Goal: Entertainment & Leisure: Consume media (video, audio)

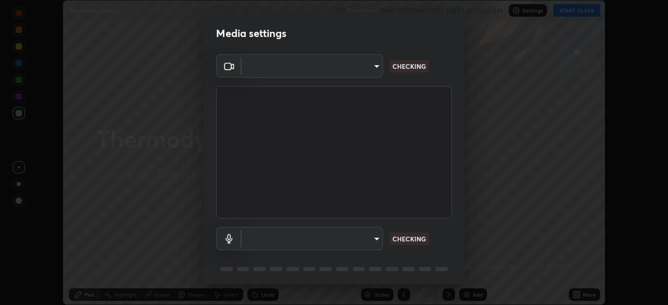
scroll to position [305, 668]
type input "ba13e312339ef8477216ddedc35df2f043033d031c8e6632ccfddaecbc9a7b0e"
click at [371, 235] on body "Erase all Thermodynamics Recording WAS SCHEDULED TO START AT 10:30 AM Settings …" at bounding box center [334, 152] width 668 height 305
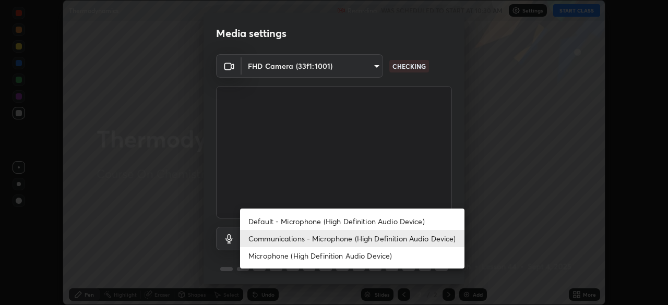
click at [382, 219] on li "Default - Microphone (High Definition Audio Device)" at bounding box center [352, 221] width 224 height 17
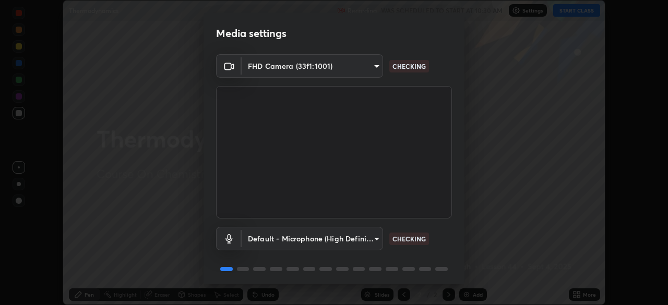
click at [371, 238] on body "Erase all Thermodynamics Recording WAS SCHEDULED TO START AT 10:30 AM Settings …" at bounding box center [334, 152] width 668 height 305
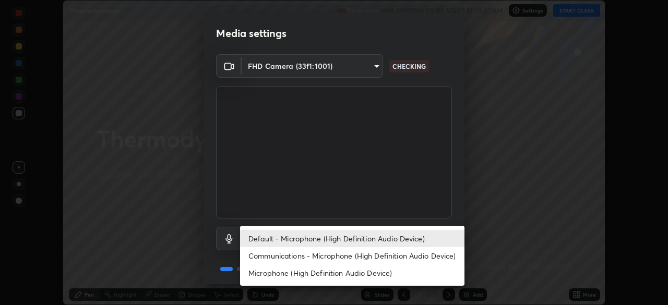
click at [377, 254] on li "Communications - Microphone (High Definition Audio Device)" at bounding box center [352, 255] width 224 height 17
type input "communications"
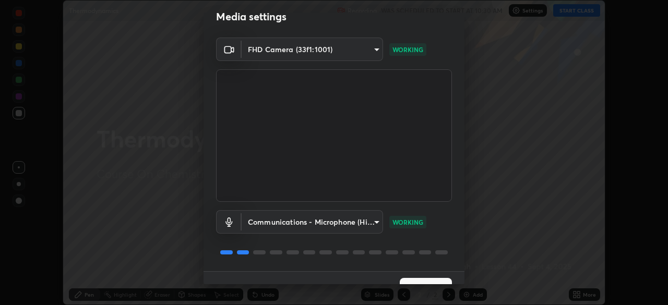
scroll to position [37, 0]
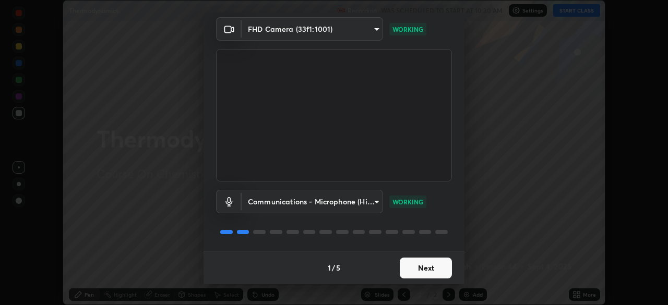
click at [420, 276] on button "Next" at bounding box center [426, 268] width 52 height 21
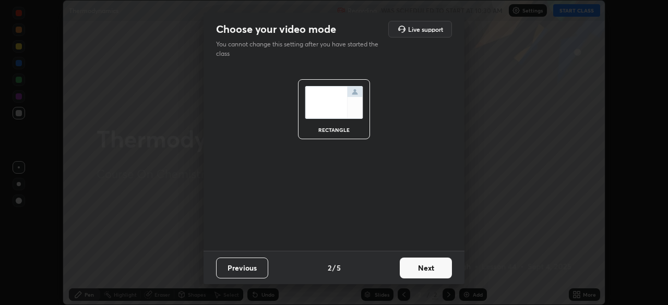
scroll to position [0, 0]
click at [418, 272] on button "Next" at bounding box center [426, 268] width 52 height 21
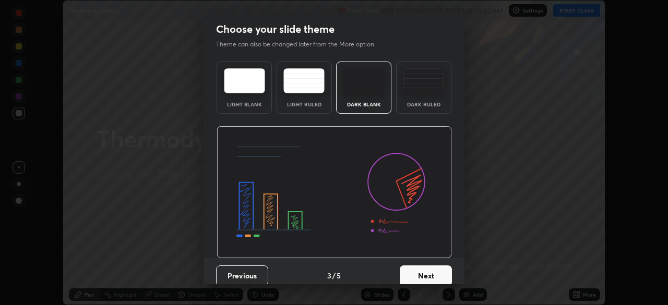
click at [419, 270] on button "Next" at bounding box center [426, 276] width 52 height 21
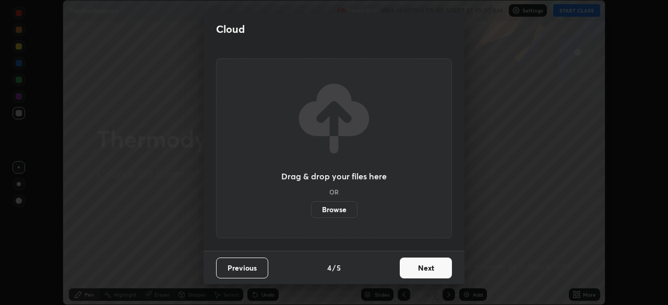
click at [428, 269] on button "Next" at bounding box center [426, 268] width 52 height 21
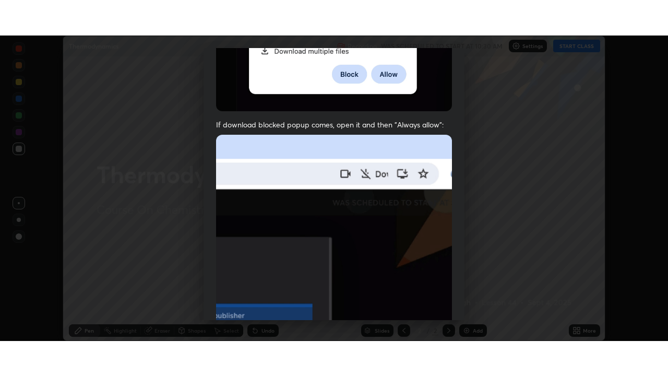
scroll to position [250, 0]
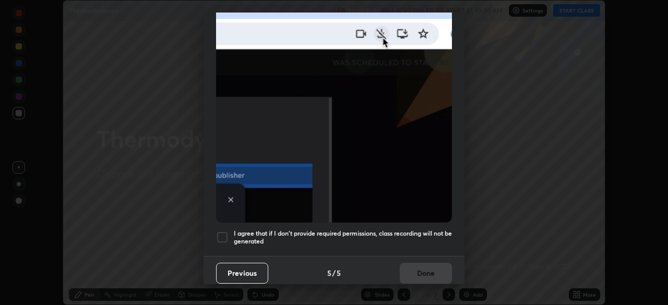
click at [222, 231] on div at bounding box center [222, 237] width 13 height 13
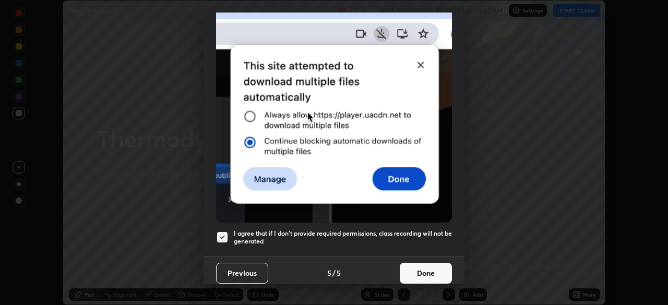
click at [413, 267] on button "Done" at bounding box center [426, 273] width 52 height 21
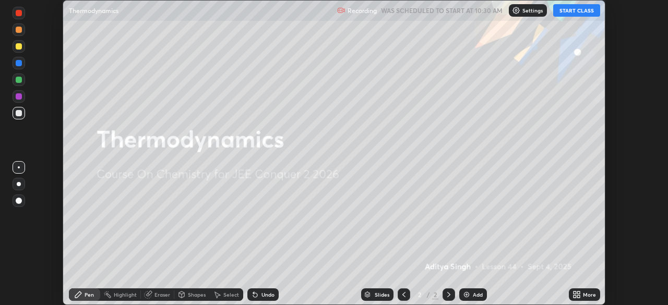
click at [567, 11] on button "START CLASS" at bounding box center [576, 10] width 47 height 13
click at [583, 294] on div "More" at bounding box center [589, 294] width 13 height 5
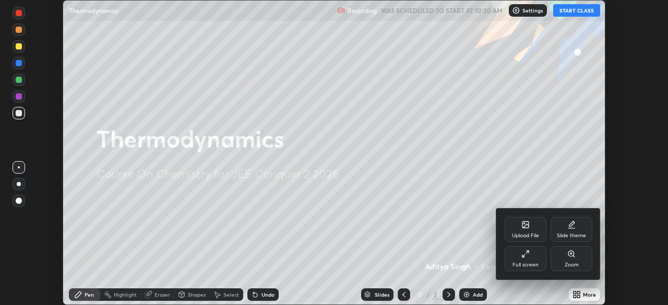
click at [525, 259] on div "Full screen" at bounding box center [526, 258] width 42 height 25
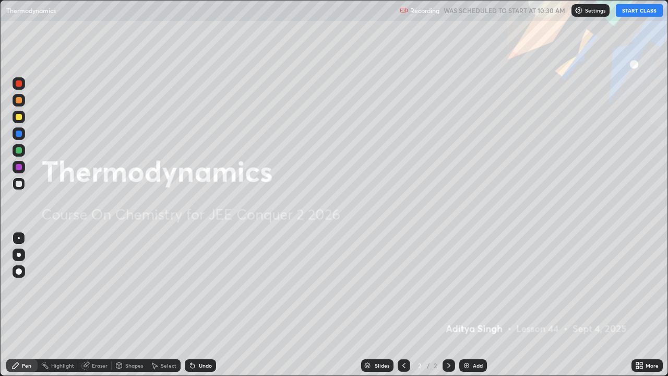
scroll to position [376, 668]
click at [476, 305] on div "Add" at bounding box center [473, 365] width 28 height 13
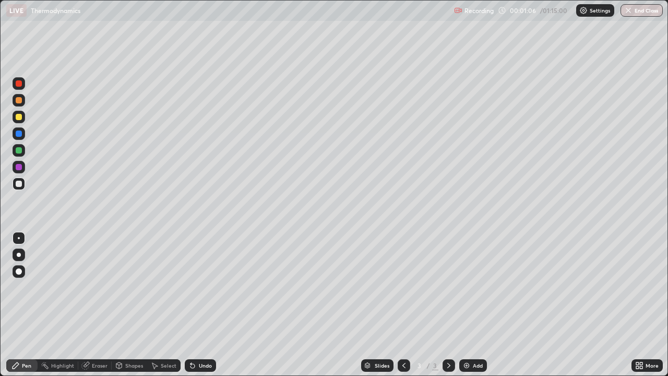
click at [19, 118] on div at bounding box center [19, 117] width 6 height 6
click at [19, 255] on div at bounding box center [19, 255] width 4 height 4
click at [19, 183] on div at bounding box center [19, 184] width 6 height 6
click at [469, 305] on img at bounding box center [467, 365] width 8 height 8
click at [402, 305] on icon at bounding box center [404, 365] width 8 height 8
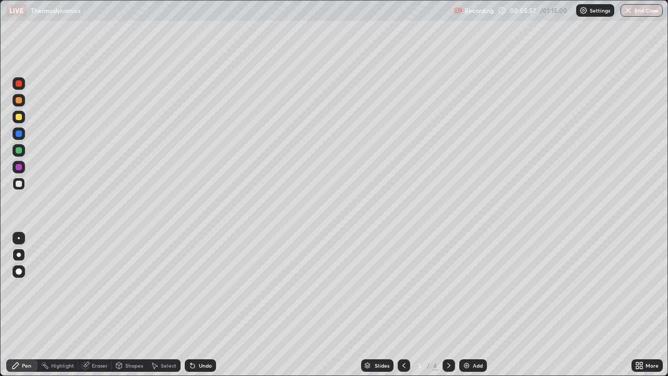
click at [18, 115] on div at bounding box center [19, 117] width 6 height 6
click at [448, 305] on icon at bounding box center [449, 365] width 8 height 8
click at [475, 305] on div "Add" at bounding box center [478, 365] width 10 height 5
click at [17, 184] on div at bounding box center [19, 184] width 6 height 6
click at [475, 305] on div "Add" at bounding box center [473, 365] width 28 height 13
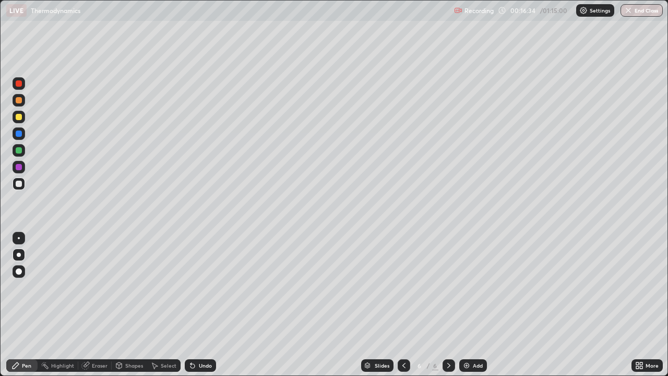
click at [18, 116] on div at bounding box center [19, 117] width 6 height 6
click at [18, 181] on div at bounding box center [19, 184] width 6 height 6
click at [96, 305] on div "Eraser" at bounding box center [100, 365] width 16 height 5
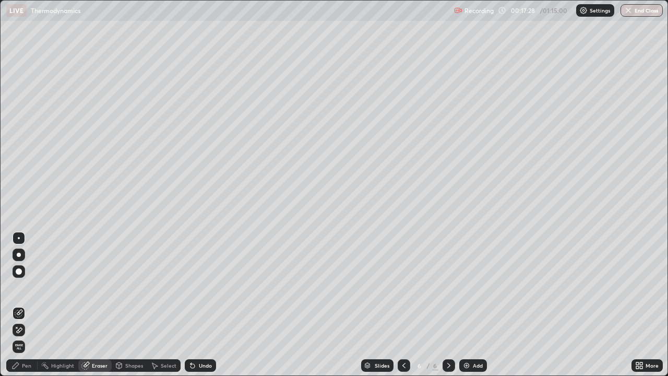
click at [30, 305] on div "Pen" at bounding box center [26, 365] width 9 height 5
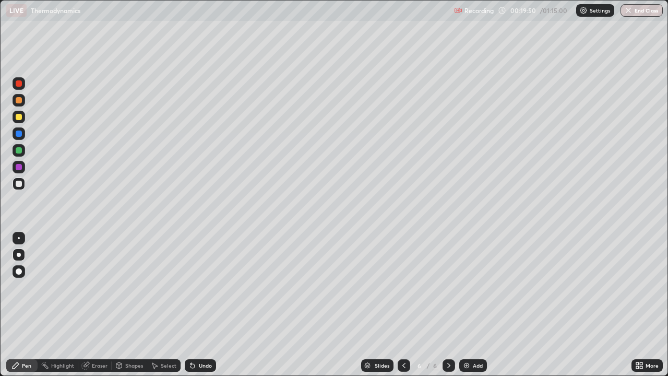
click at [201, 305] on div "Undo" at bounding box center [200, 365] width 31 height 13
click at [203, 305] on div "Undo" at bounding box center [200, 365] width 31 height 13
click at [203, 305] on div "Undo" at bounding box center [205, 365] width 13 height 5
click at [166, 305] on div "Select" at bounding box center [169, 365] width 16 height 5
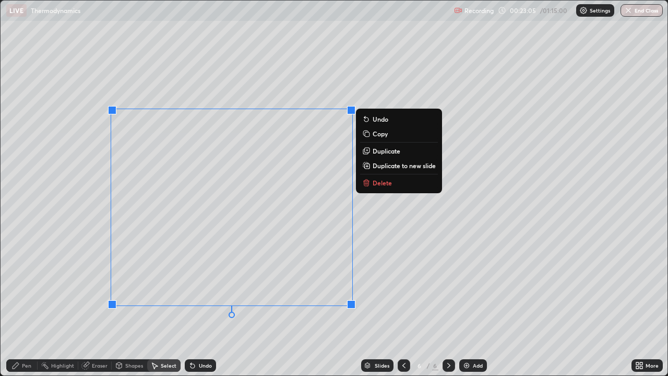
click at [377, 184] on p "Delete" at bounding box center [382, 183] width 19 height 8
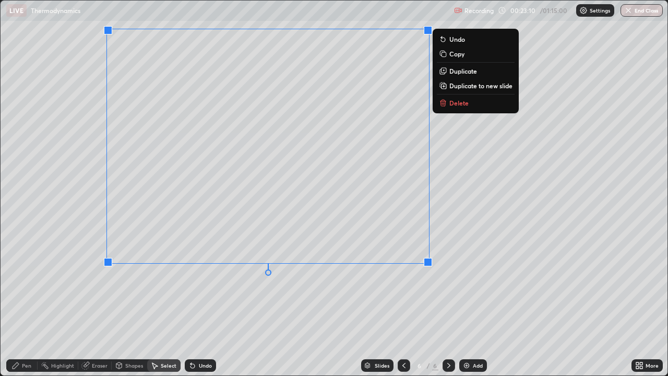
click at [446, 103] on icon at bounding box center [443, 103] width 8 height 8
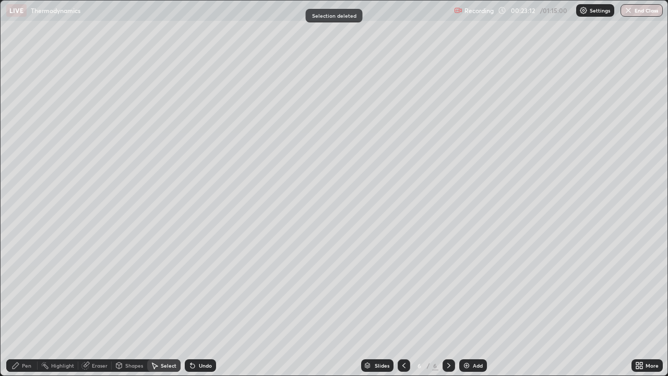
click at [26, 305] on div "Pen" at bounding box center [21, 365] width 31 height 13
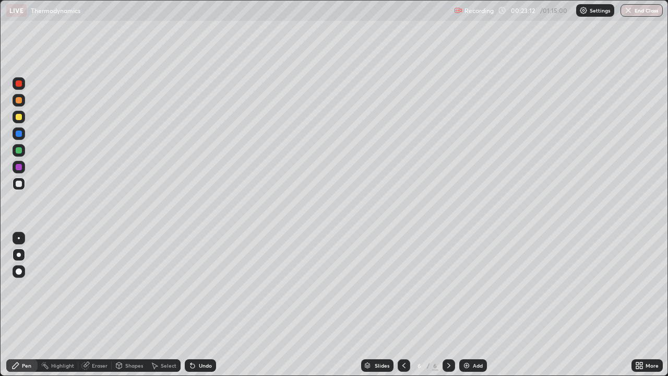
click at [19, 183] on div at bounding box center [19, 184] width 6 height 6
click at [470, 305] on img at bounding box center [467, 365] width 8 height 8
click at [200, 305] on div "Undo" at bounding box center [200, 365] width 31 height 13
click at [203, 305] on div "Undo" at bounding box center [200, 365] width 31 height 13
click at [19, 305] on icon at bounding box center [16, 365] width 6 height 6
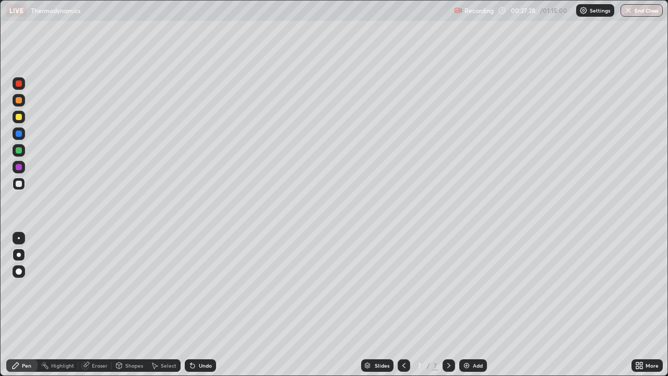
click at [17, 148] on div at bounding box center [19, 150] width 6 height 6
click at [18, 117] on div at bounding box center [19, 117] width 6 height 6
click at [473, 305] on div "Add" at bounding box center [478, 365] width 10 height 5
click at [203, 305] on div "Undo" at bounding box center [200, 365] width 31 height 13
click at [204, 305] on div "Undo" at bounding box center [205, 365] width 13 height 5
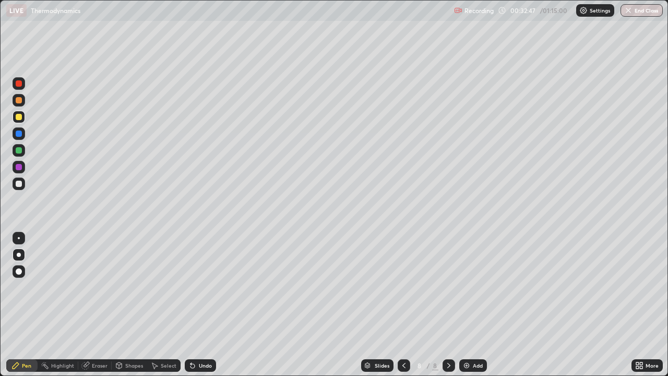
click at [18, 186] on div at bounding box center [19, 184] width 6 height 6
click at [193, 305] on icon at bounding box center [193, 366] width 4 height 4
click at [199, 305] on div "Undo" at bounding box center [205, 365] width 13 height 5
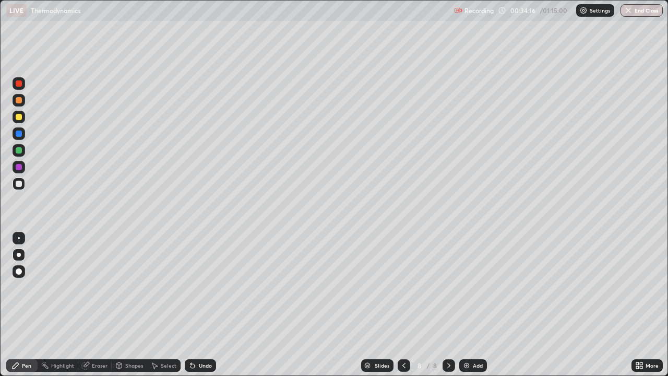
click at [201, 305] on div "Undo" at bounding box center [200, 365] width 31 height 13
click at [204, 305] on div "Undo" at bounding box center [200, 365] width 31 height 13
click at [21, 117] on div at bounding box center [19, 117] width 6 height 6
click at [19, 151] on div at bounding box center [19, 150] width 6 height 6
click at [469, 305] on div "Add" at bounding box center [473, 365] width 28 height 13
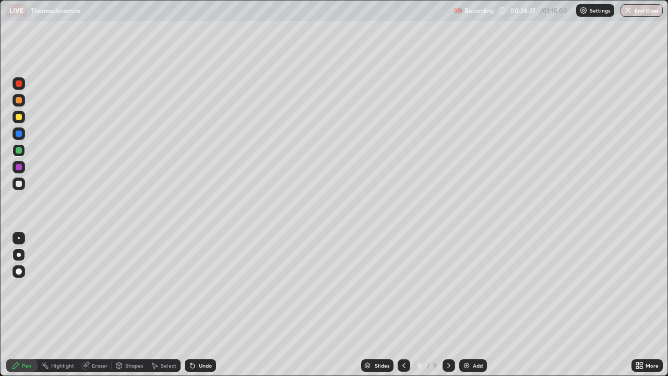
click at [17, 184] on div at bounding box center [19, 184] width 6 height 6
click at [200, 305] on div "Undo" at bounding box center [205, 365] width 13 height 5
click at [200, 305] on div "Undo" at bounding box center [200, 365] width 31 height 13
click at [200, 305] on div "Undo" at bounding box center [205, 365] width 13 height 5
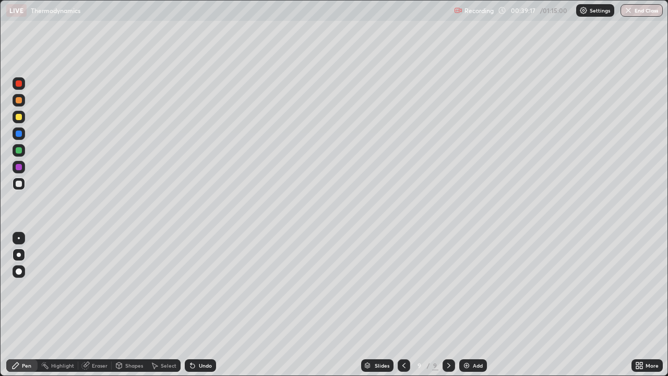
click at [17, 120] on div at bounding box center [19, 117] width 6 height 6
click at [470, 305] on div "Add" at bounding box center [473, 365] width 28 height 13
click at [199, 305] on div "Undo" at bounding box center [200, 365] width 31 height 13
click at [19, 183] on div at bounding box center [19, 184] width 6 height 6
click at [469, 305] on img at bounding box center [467, 365] width 8 height 8
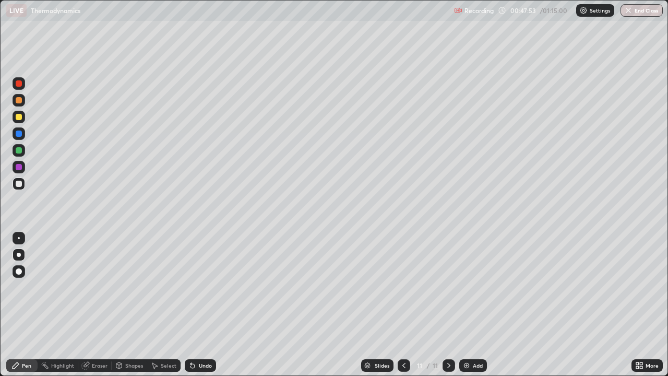
click at [19, 117] on div at bounding box center [19, 117] width 6 height 6
click at [17, 186] on div at bounding box center [19, 184] width 6 height 6
click at [477, 305] on div "Add" at bounding box center [478, 365] width 10 height 5
click at [19, 114] on div at bounding box center [19, 117] width 6 height 6
click at [20, 185] on div at bounding box center [19, 184] width 6 height 6
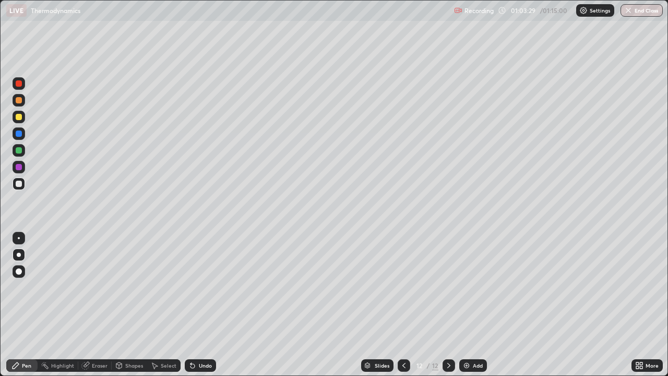
click at [18, 118] on div at bounding box center [19, 117] width 6 height 6
click at [467, 305] on img at bounding box center [467, 365] width 8 height 8
click at [16, 183] on div at bounding box center [19, 184] width 6 height 6
click at [633, 11] on button "End Class" at bounding box center [642, 10] width 41 height 13
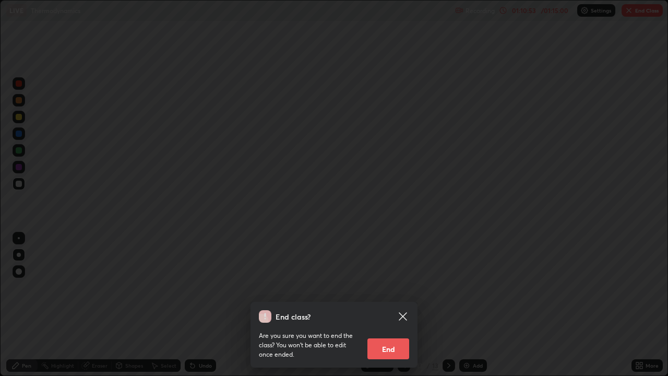
click at [384, 305] on button "End" at bounding box center [389, 348] width 42 height 21
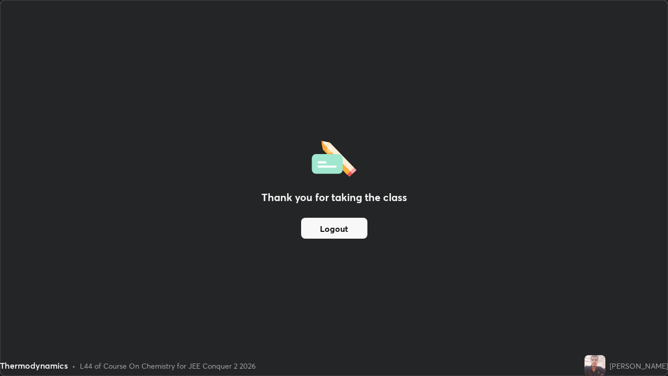
click at [342, 231] on button "Logout" at bounding box center [334, 228] width 66 height 21
click at [328, 227] on button "Logout" at bounding box center [334, 228] width 66 height 21
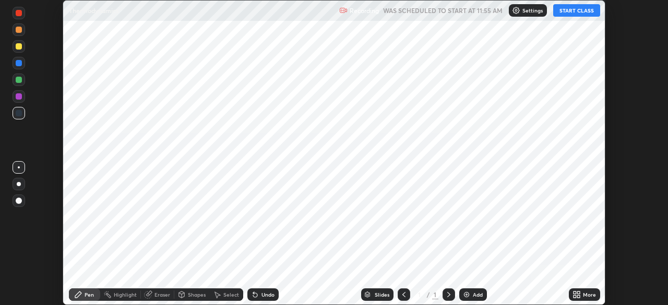
scroll to position [305, 668]
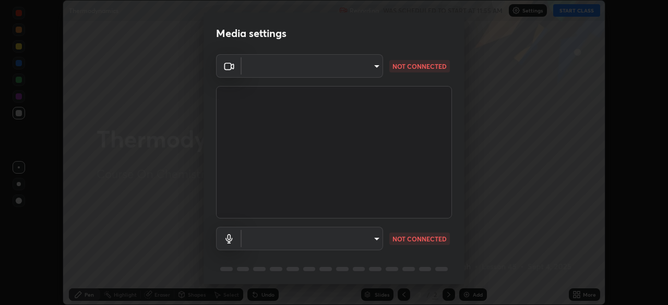
type input "ba13e312339ef8477216ddedc35df2f043033d031c8e6632ccfddaecbc9a7b0e"
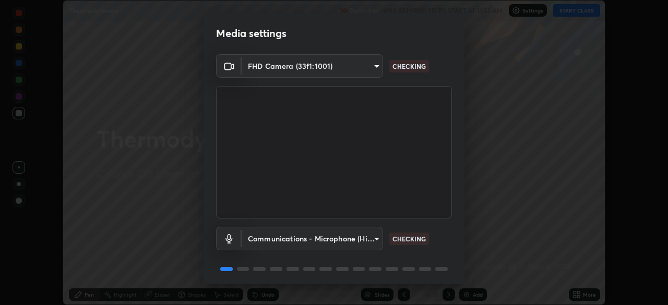
scroll to position [37, 0]
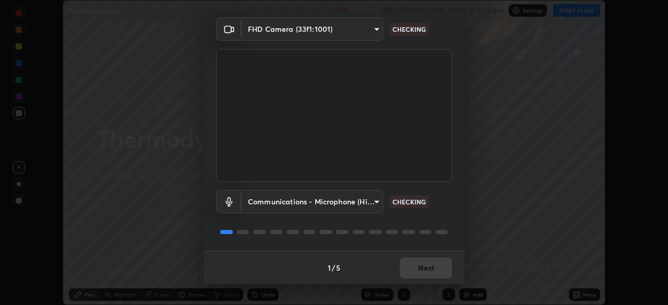
click at [368, 198] on body "Erase all Thermodynamics Recording WAS SCHEDULED TO START AT 11:55 AM Settings …" at bounding box center [334, 152] width 668 height 305
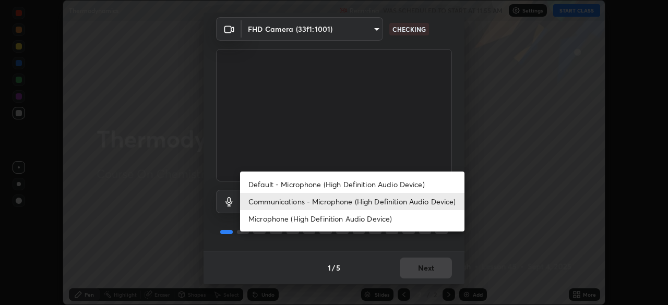
click at [372, 186] on li "Default - Microphone (High Definition Audio Device)" at bounding box center [352, 184] width 224 height 17
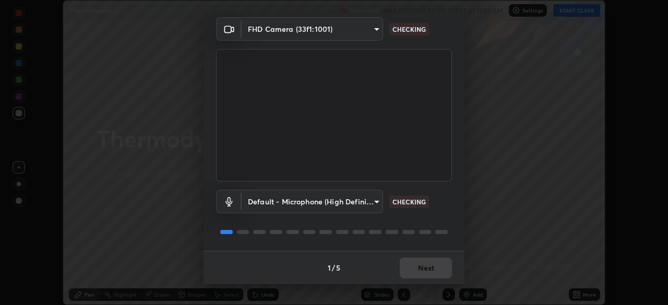
click at [370, 200] on body "Erase all Thermodynamics Recording WAS SCHEDULED TO START AT 11:55 AM Settings …" at bounding box center [334, 152] width 668 height 305
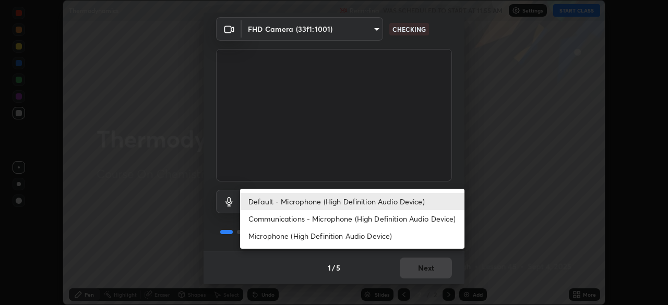
click at [368, 220] on li "Communications - Microphone (High Definition Audio Device)" at bounding box center [352, 218] width 224 height 17
type input "communications"
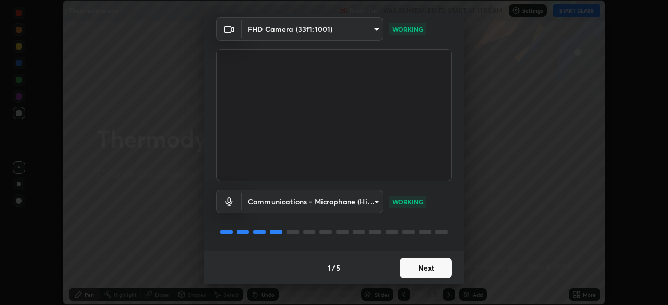
click at [423, 269] on button "Next" at bounding box center [426, 268] width 52 height 21
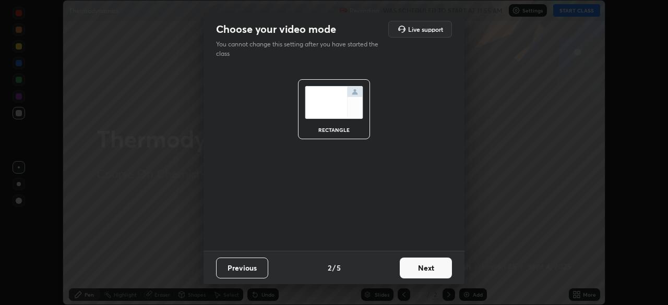
click at [426, 267] on button "Next" at bounding box center [426, 268] width 52 height 21
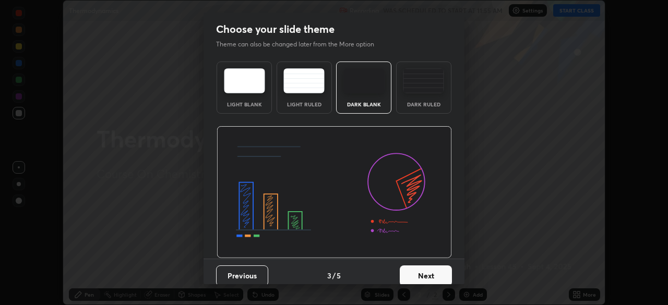
scroll to position [8, 0]
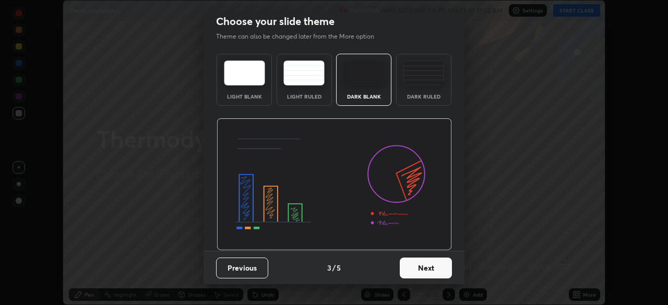
click at [414, 264] on button "Next" at bounding box center [426, 268] width 52 height 21
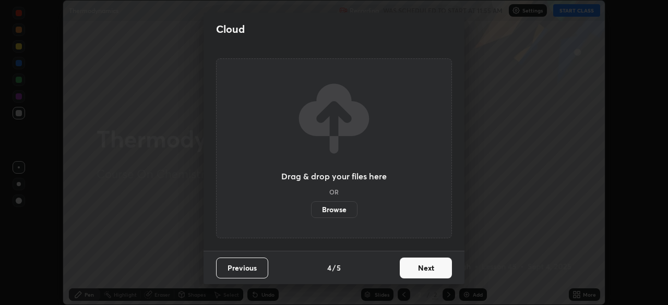
scroll to position [0, 0]
click at [421, 263] on button "Next" at bounding box center [426, 268] width 52 height 21
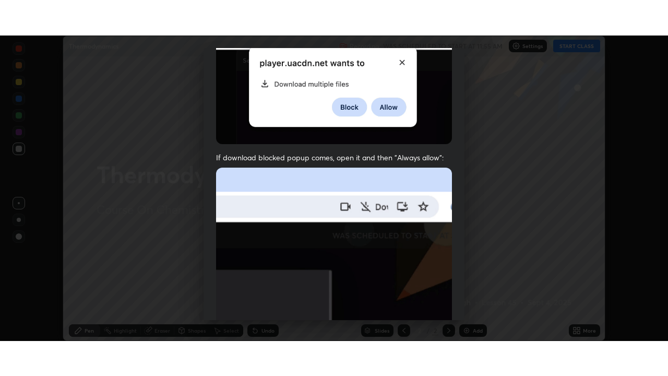
scroll to position [250, 0]
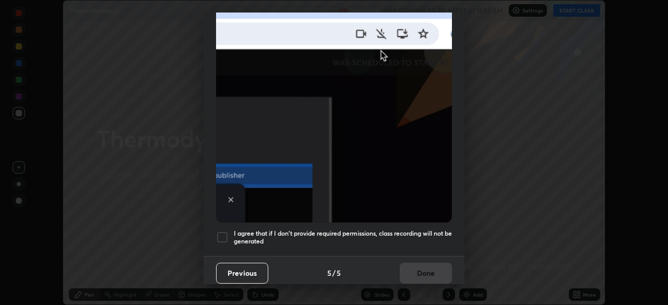
click at [221, 233] on div at bounding box center [222, 237] width 13 height 13
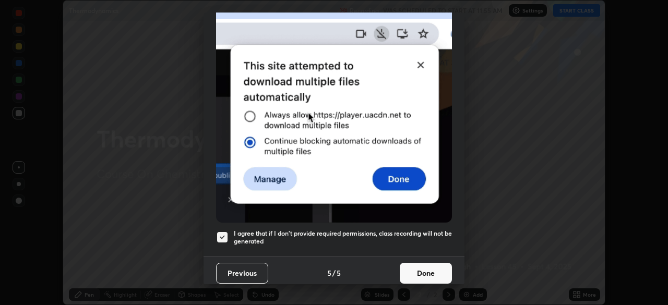
click at [418, 265] on button "Done" at bounding box center [426, 273] width 52 height 21
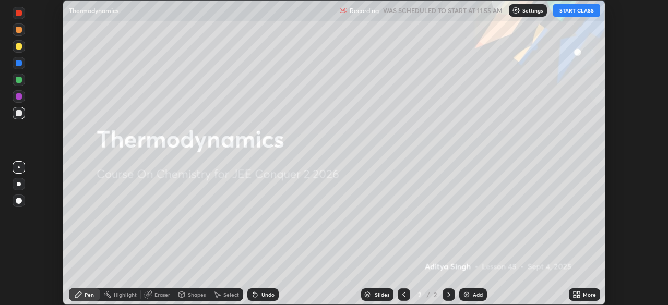
click at [561, 12] on button "START CLASS" at bounding box center [576, 10] width 47 height 13
click at [584, 293] on div "More" at bounding box center [589, 294] width 13 height 5
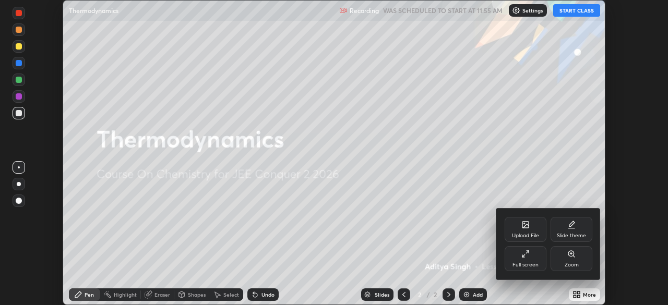
click at [538, 253] on div "Full screen" at bounding box center [526, 258] width 42 height 25
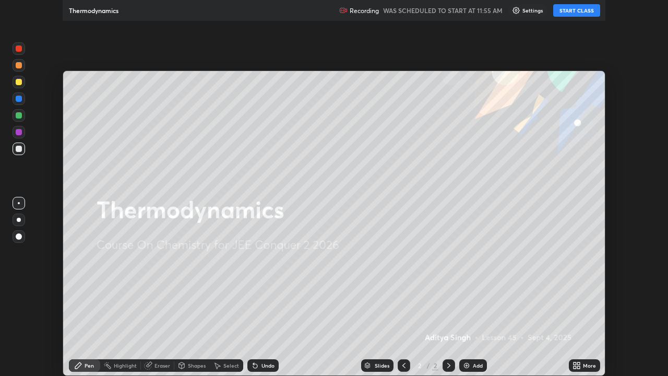
scroll to position [376, 668]
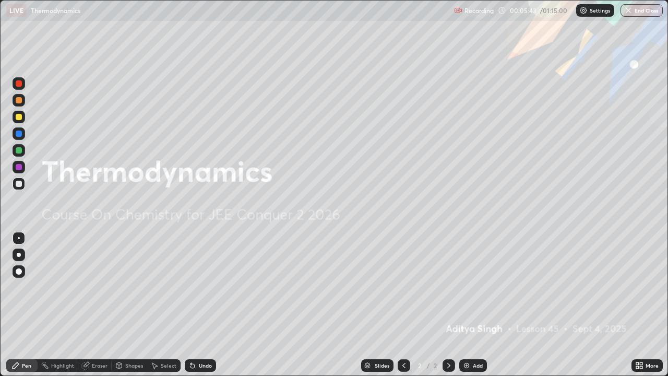
click at [467, 305] on img at bounding box center [467, 365] width 8 height 8
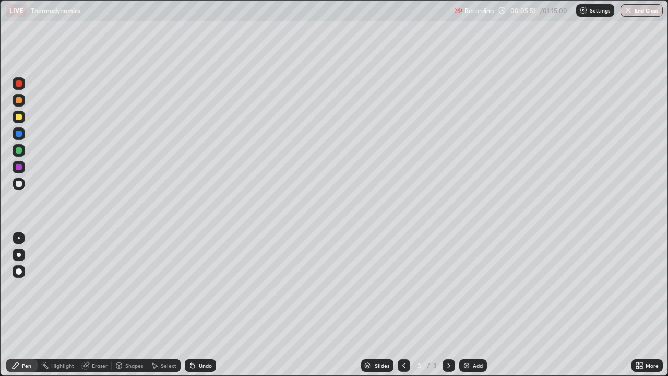
click at [23, 186] on div at bounding box center [19, 183] width 13 height 13
click at [19, 255] on div at bounding box center [19, 255] width 4 height 4
click at [466, 305] on img at bounding box center [467, 365] width 8 height 8
click at [467, 305] on img at bounding box center [467, 365] width 8 height 8
click at [20, 119] on div at bounding box center [19, 117] width 6 height 6
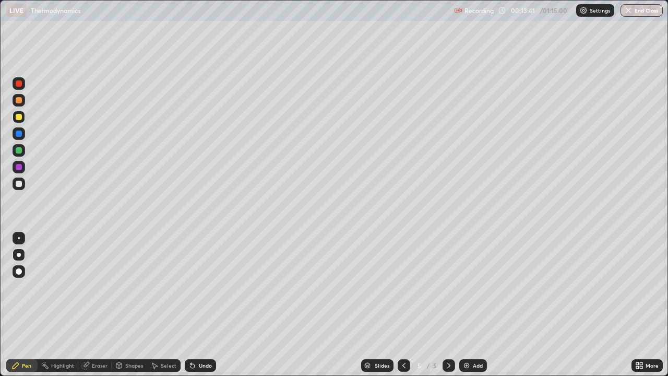
click at [21, 186] on div at bounding box center [19, 183] width 13 height 13
click at [468, 305] on div "Add" at bounding box center [473, 365] width 28 height 13
click at [466, 305] on img at bounding box center [467, 365] width 8 height 8
click at [474, 305] on div "Add" at bounding box center [473, 365] width 28 height 13
click at [19, 117] on div at bounding box center [19, 117] width 6 height 6
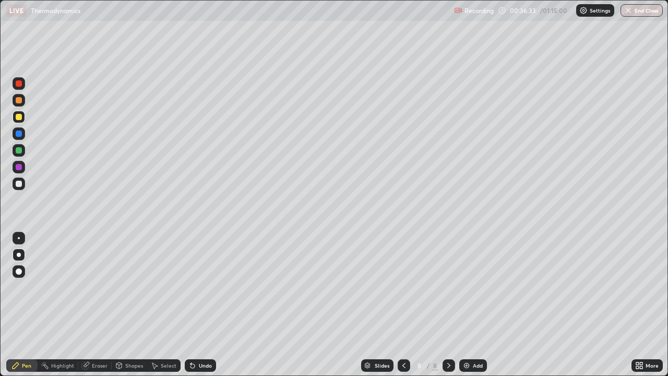
click at [209, 305] on div "Undo" at bounding box center [205, 365] width 13 height 5
click at [206, 305] on div "Undo" at bounding box center [200, 365] width 31 height 13
click at [19, 184] on div at bounding box center [19, 184] width 6 height 6
click at [20, 117] on div at bounding box center [19, 117] width 6 height 6
click at [18, 151] on div at bounding box center [19, 150] width 6 height 6
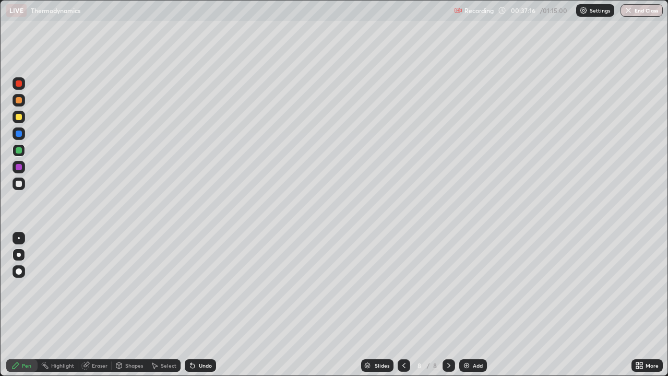
click at [17, 186] on div at bounding box center [19, 184] width 6 height 6
click at [473, 305] on div "Add" at bounding box center [478, 365] width 10 height 5
click at [404, 305] on div at bounding box center [404, 365] width 13 height 13
click at [449, 305] on icon at bounding box center [449, 365] width 8 height 8
click at [206, 305] on div "Undo" at bounding box center [200, 365] width 31 height 13
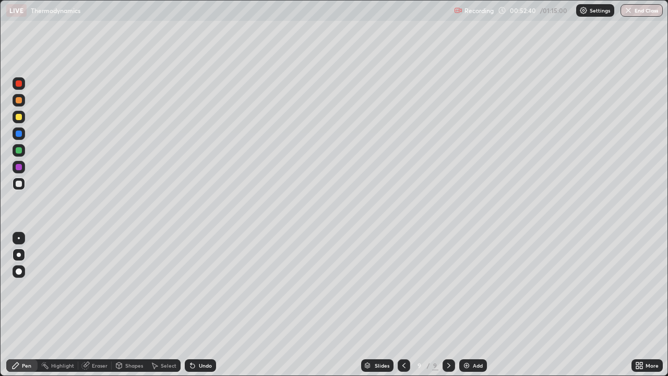
click at [201, 305] on div "Undo" at bounding box center [200, 365] width 31 height 13
click at [467, 305] on img at bounding box center [467, 365] width 8 height 8
click at [202, 305] on div "Undo" at bounding box center [200, 365] width 31 height 13
click at [17, 117] on div at bounding box center [19, 117] width 6 height 6
click at [465, 305] on img at bounding box center [467, 365] width 8 height 8
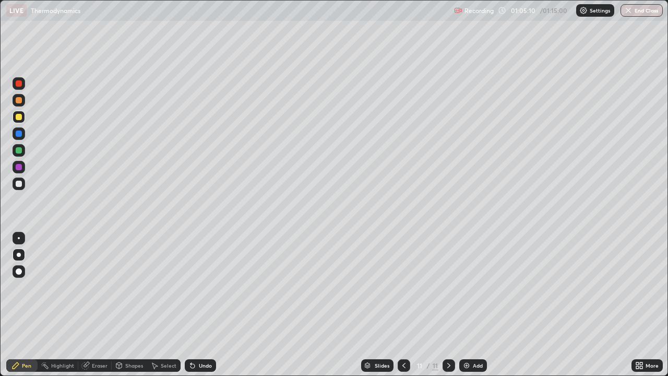
click at [199, 305] on div "Undo" at bounding box center [205, 365] width 13 height 5
click at [202, 305] on div "Undo" at bounding box center [205, 365] width 13 height 5
click at [201, 305] on div "Undo" at bounding box center [205, 365] width 13 height 5
click at [19, 184] on div at bounding box center [19, 184] width 6 height 6
click at [636, 14] on button "End Class" at bounding box center [642, 10] width 42 height 13
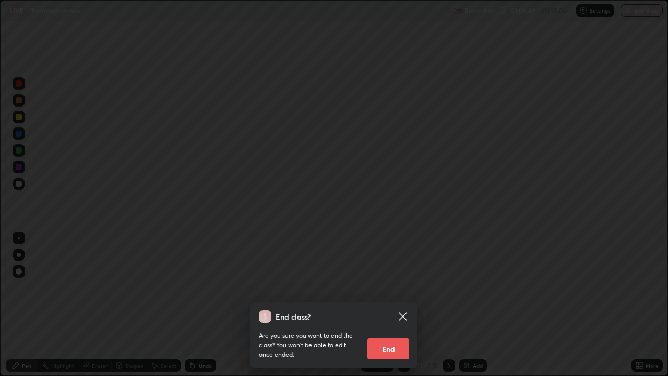
click at [392, 305] on button "End" at bounding box center [389, 348] width 42 height 21
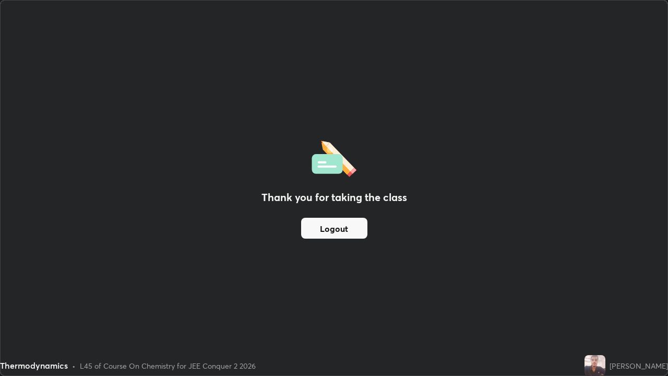
click at [323, 223] on button "Logout" at bounding box center [334, 228] width 66 height 21
